Goal: Find specific page/section: Find specific page/section

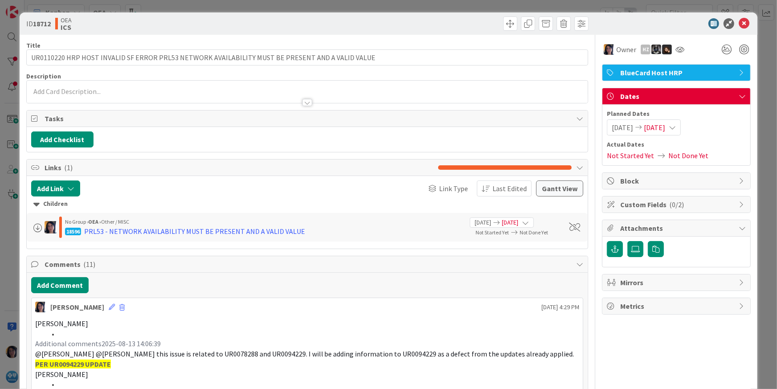
drag, startPoint x: 268, startPoint y: 28, endPoint x: 314, endPoint y: 34, distance: 46.3
click at [270, 29] on div "OEA ICS" at bounding box center [180, 23] width 250 height 14
drag, startPoint x: 670, startPoint y: 24, endPoint x: 700, endPoint y: 34, distance: 31.4
click at [672, 24] on div at bounding box center [672, 23] width 158 height 11
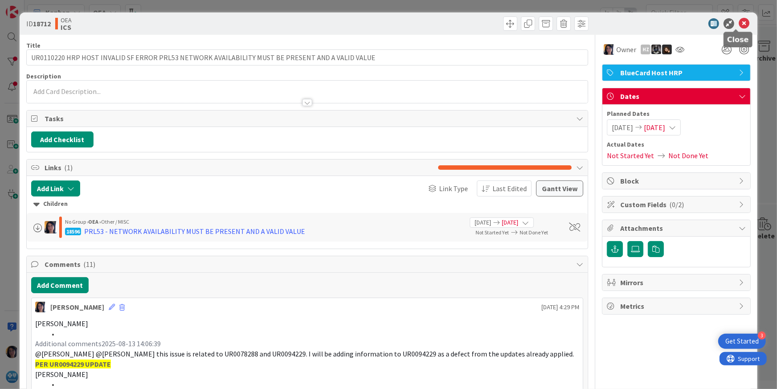
click at [739, 25] on icon at bounding box center [744, 23] width 11 height 11
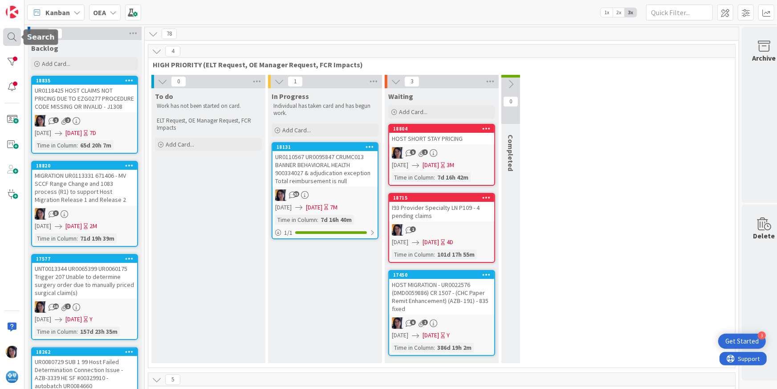
click at [6, 35] on div at bounding box center [12, 37] width 18 height 18
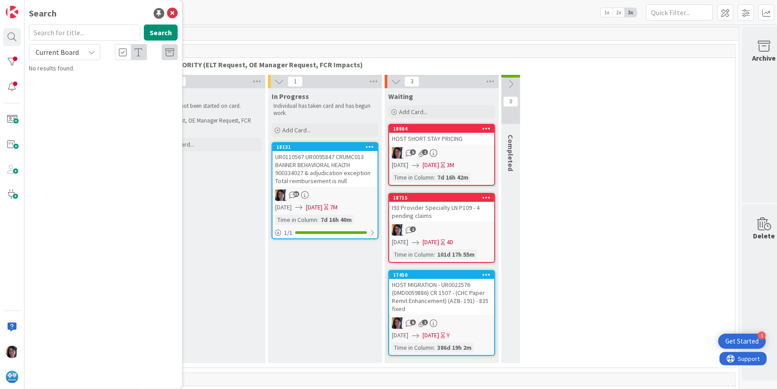
click at [59, 34] on input "text" at bounding box center [84, 32] width 111 height 16
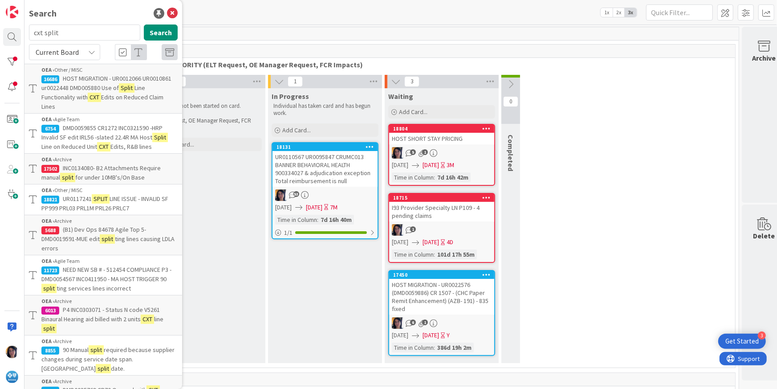
drag, startPoint x: 60, startPoint y: 50, endPoint x: 62, endPoint y: 58, distance: 7.8
click at [61, 51] on span "Current Board" at bounding box center [57, 52] width 43 height 9
click at [54, 87] on span "All Boards" at bounding box center [80, 88] width 93 height 13
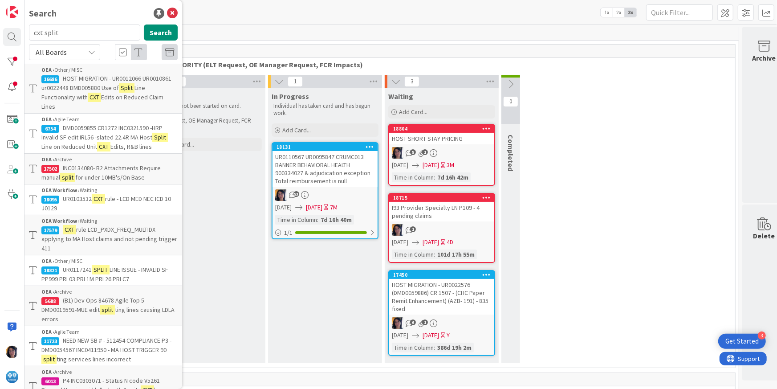
click at [112, 12] on div "Search" at bounding box center [103, 13] width 149 height 13
drag, startPoint x: 63, startPoint y: 32, endPoint x: 28, endPoint y: 32, distance: 35.2
click at [28, 32] on div "cxt split Search" at bounding box center [103, 34] width 159 height 20
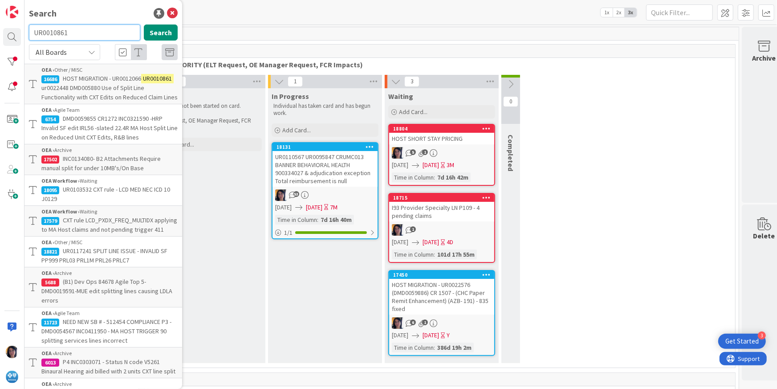
type input "UR0010861"
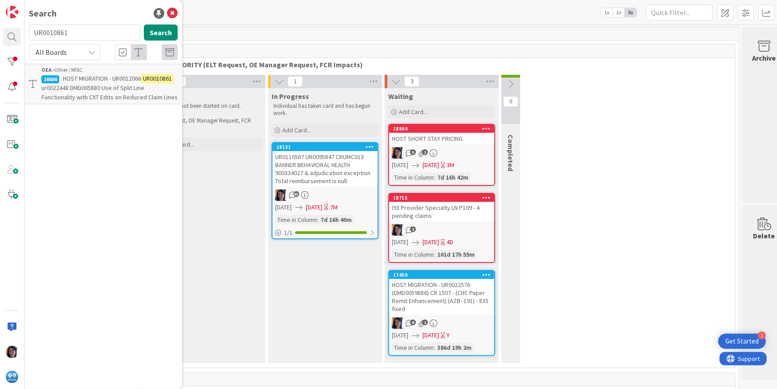
click at [106, 81] on span "HOST MIGRATION - UR0012066" at bounding box center [102, 78] width 78 height 8
